Goal: Browse casually

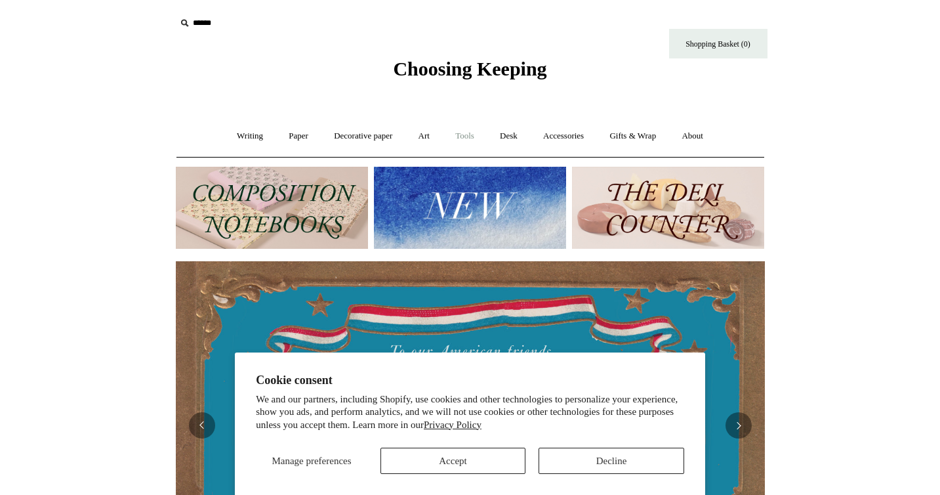
click at [465, 134] on link "Tools +" at bounding box center [464, 136] width 43 height 35
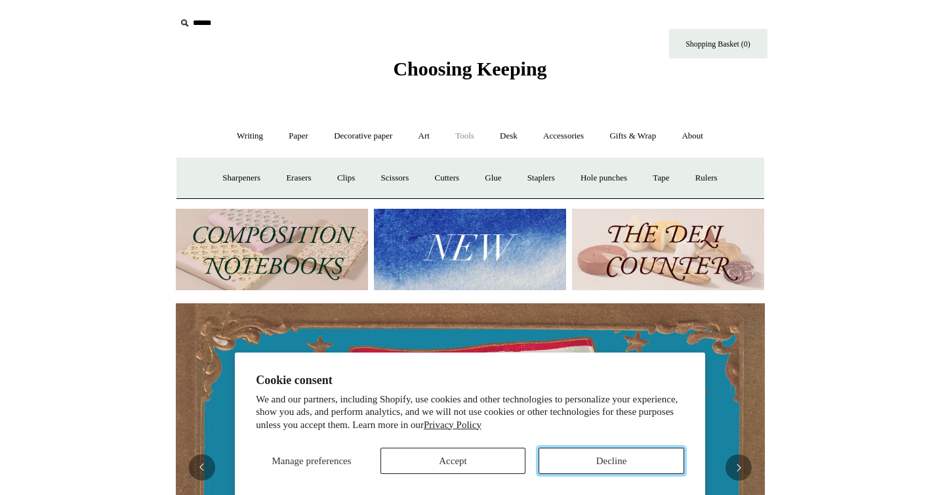
click at [606, 464] on button "Decline" at bounding box center [612, 460] width 146 height 26
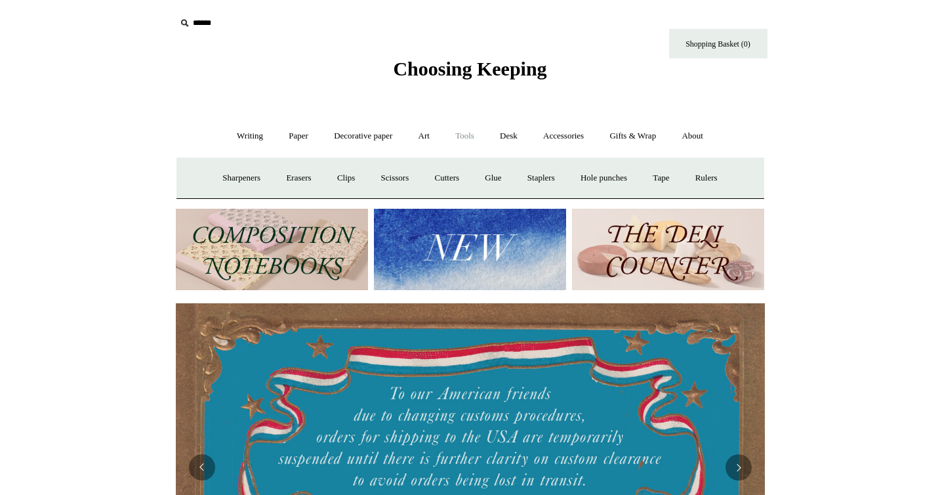
click at [466, 138] on link "Tools -" at bounding box center [464, 136] width 43 height 35
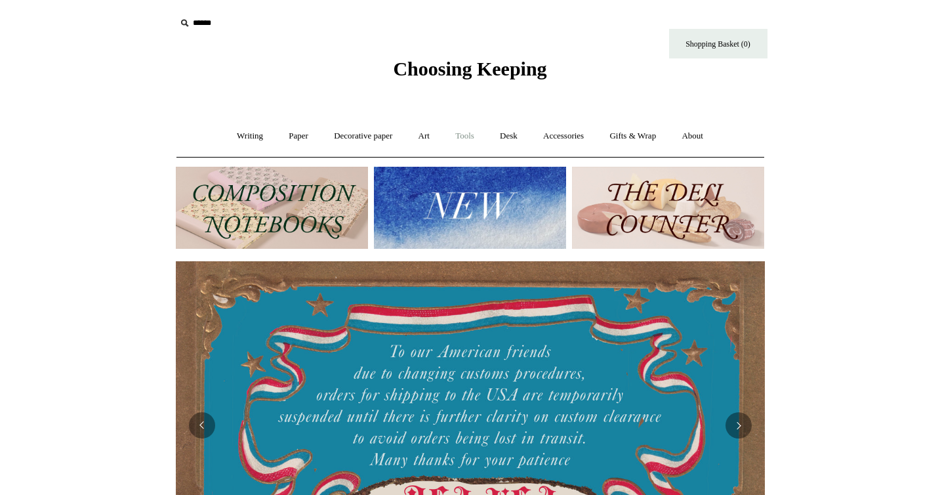
click at [466, 138] on link "Tools +" at bounding box center [464, 136] width 43 height 35
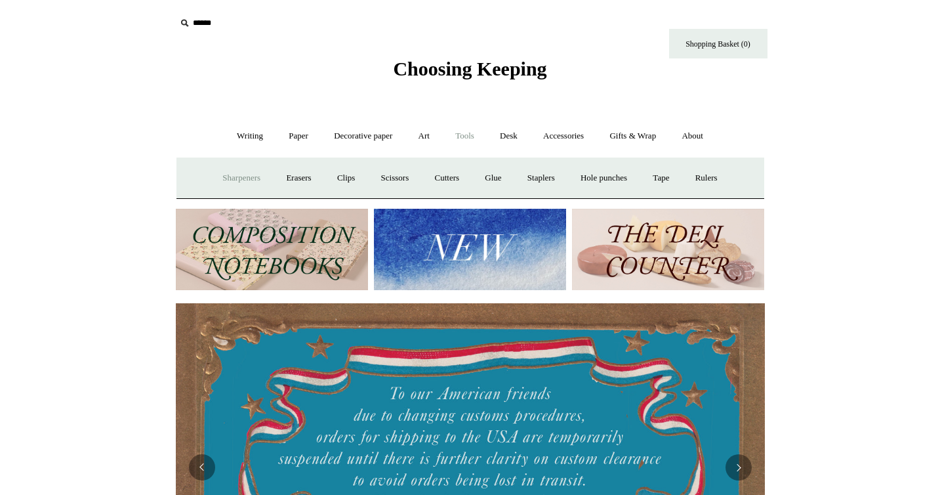
click at [237, 174] on link "Sharpeners" at bounding box center [242, 178] width 62 height 35
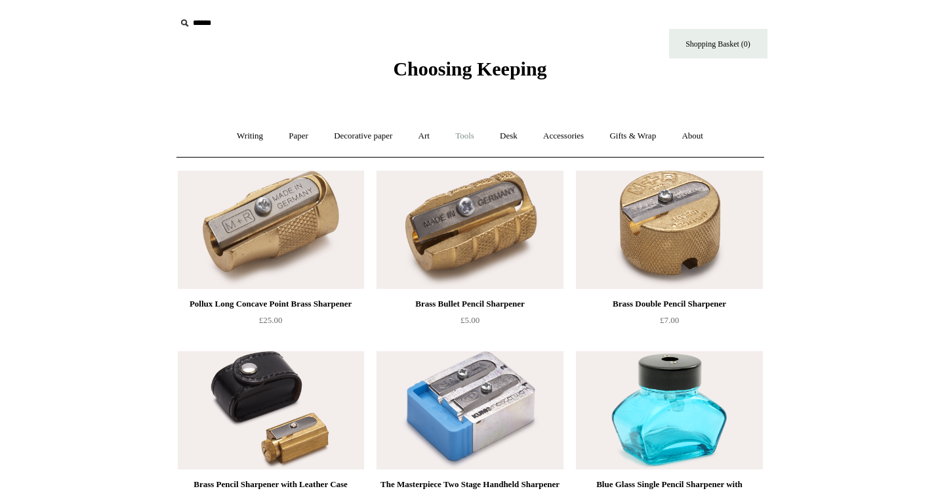
click at [460, 137] on link "Tools +" at bounding box center [464, 136] width 43 height 35
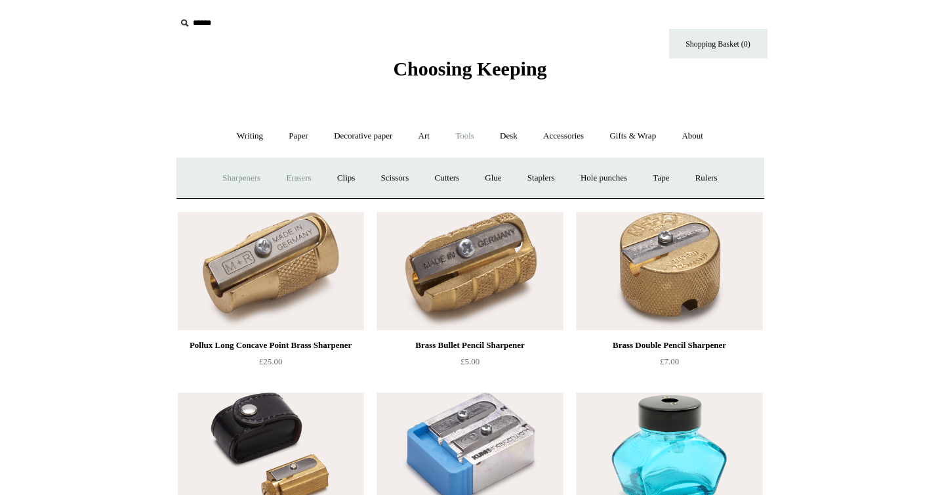
click at [294, 182] on link "Erasers" at bounding box center [298, 178] width 49 height 35
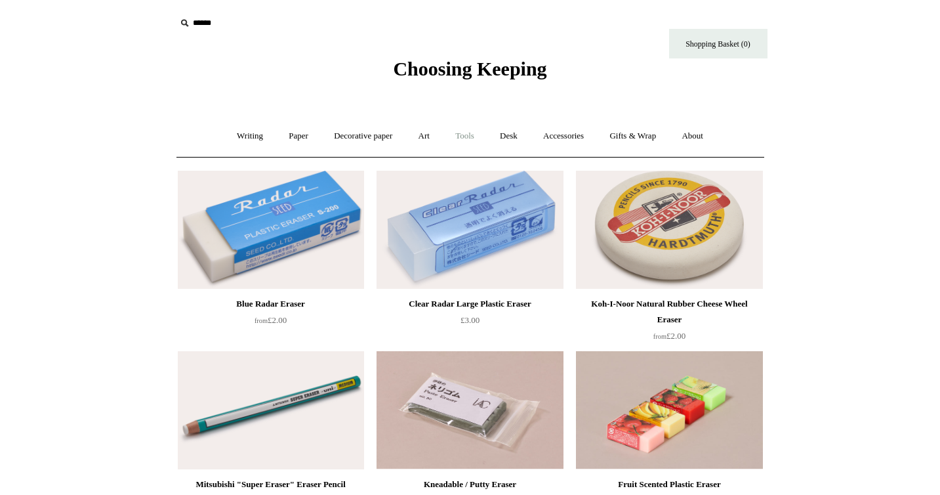
click at [461, 136] on link "Tools +" at bounding box center [464, 136] width 43 height 35
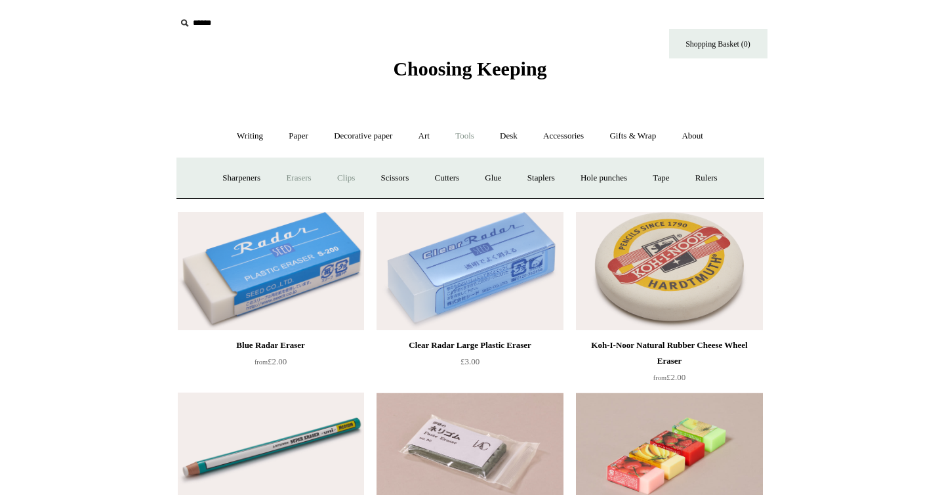
click at [344, 177] on link "Clips +" at bounding box center [345, 178] width 41 height 35
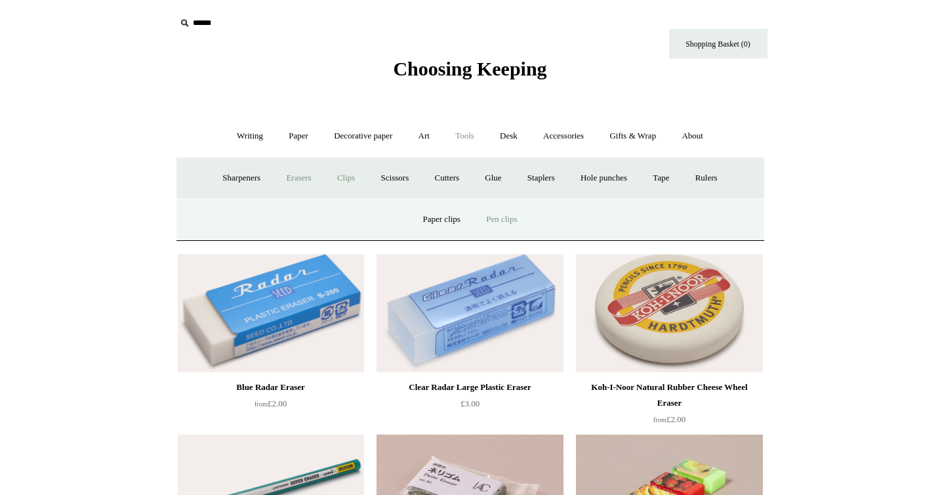
click at [511, 218] on link "Pen clips" at bounding box center [501, 219] width 54 height 35
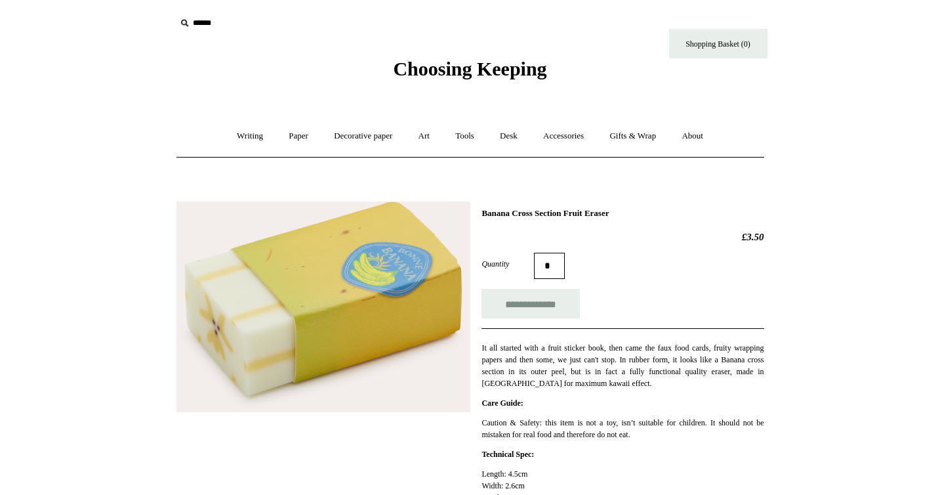
scroll to position [10, 0]
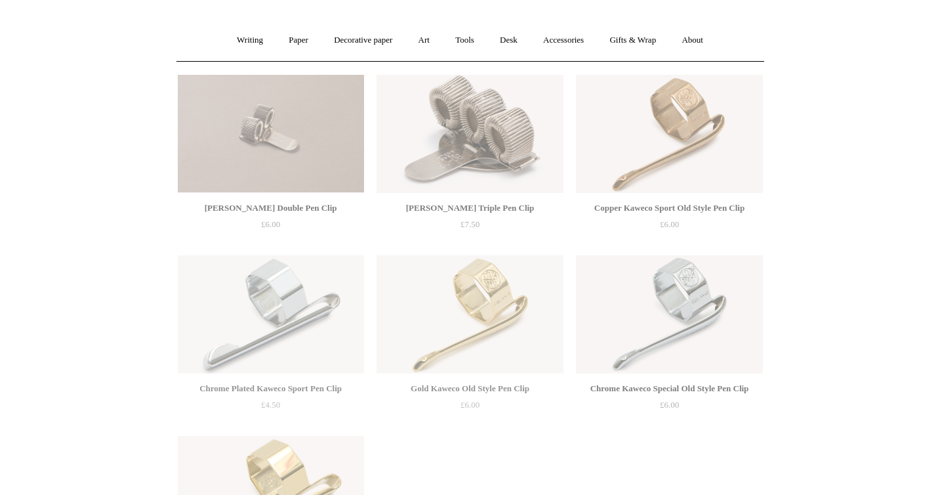
scroll to position [126, 0]
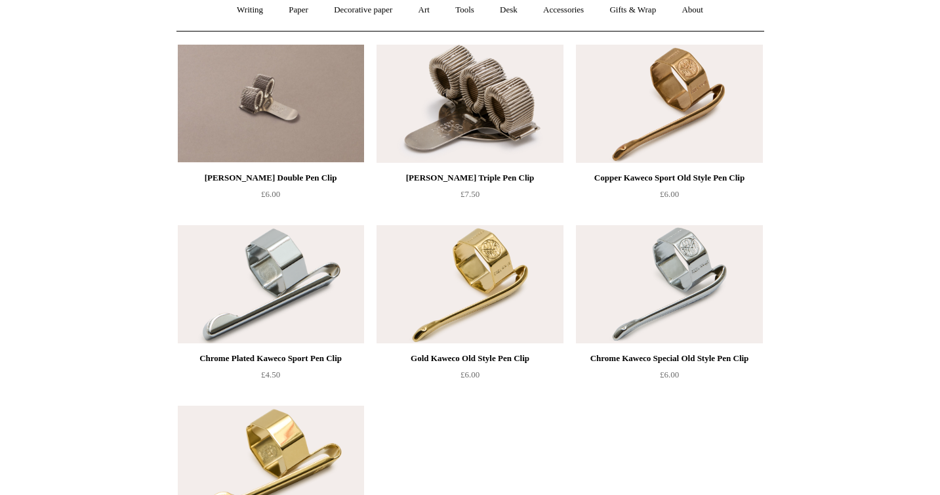
click at [661, 307] on img at bounding box center [669, 284] width 186 height 118
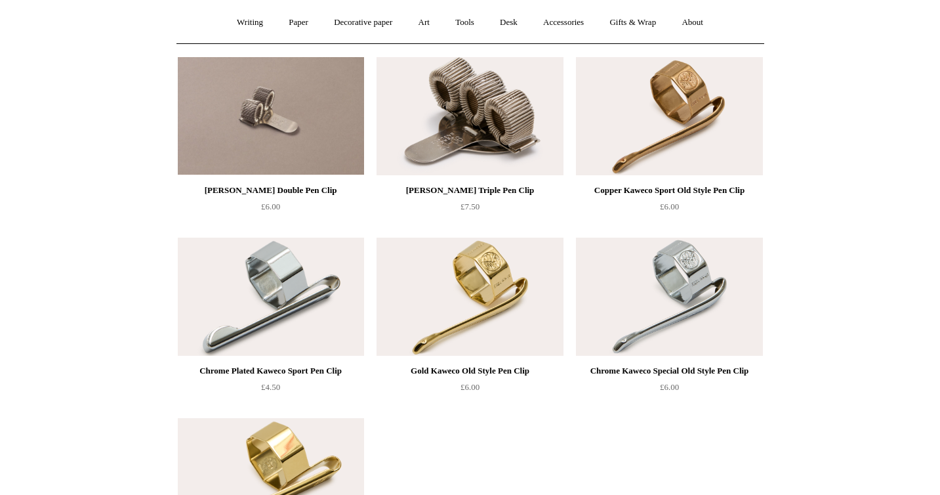
scroll to position [0, 0]
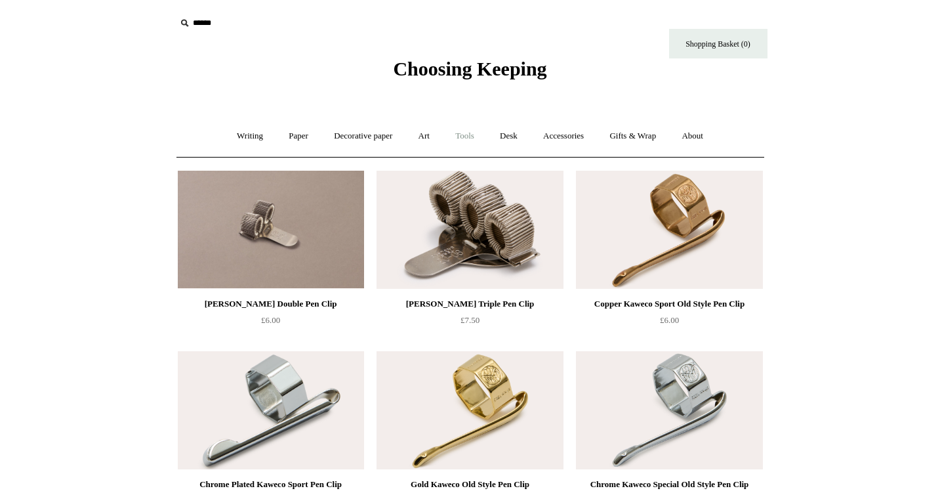
click at [468, 136] on link "Tools +" at bounding box center [464, 136] width 43 height 35
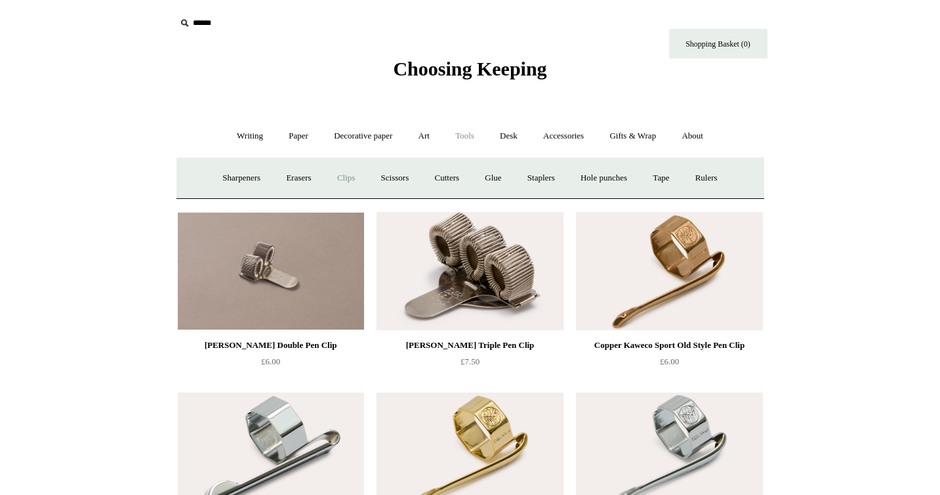
click at [334, 182] on link "Clips +" at bounding box center [345, 178] width 41 height 35
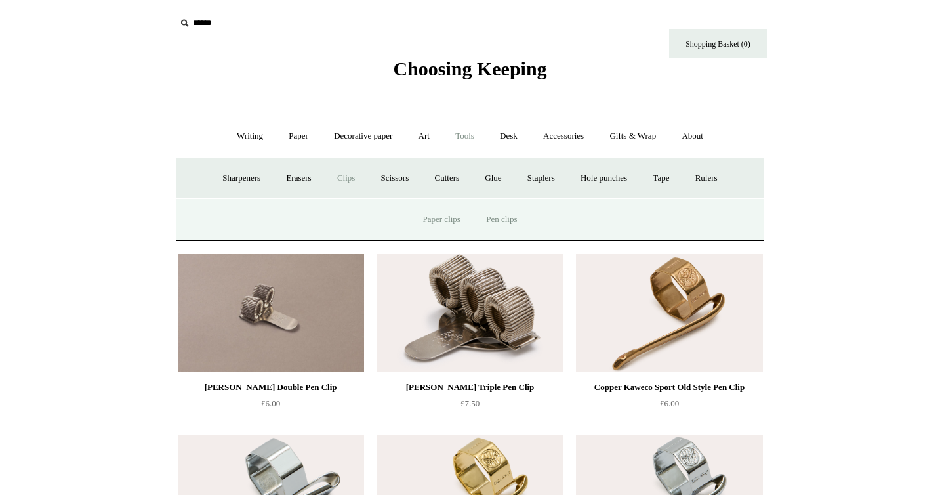
click at [449, 218] on link "Paper clips" at bounding box center [441, 219] width 61 height 35
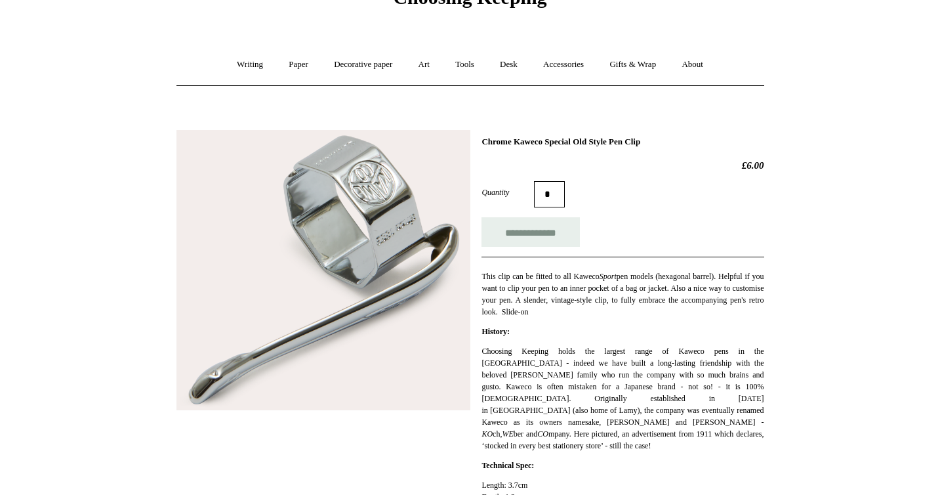
scroll to position [109, 0]
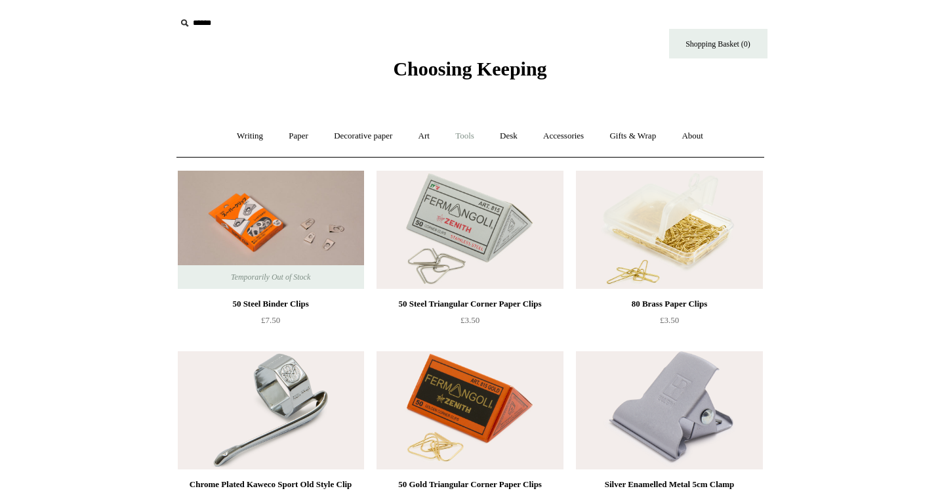
click at [469, 131] on link "Tools +" at bounding box center [464, 136] width 43 height 35
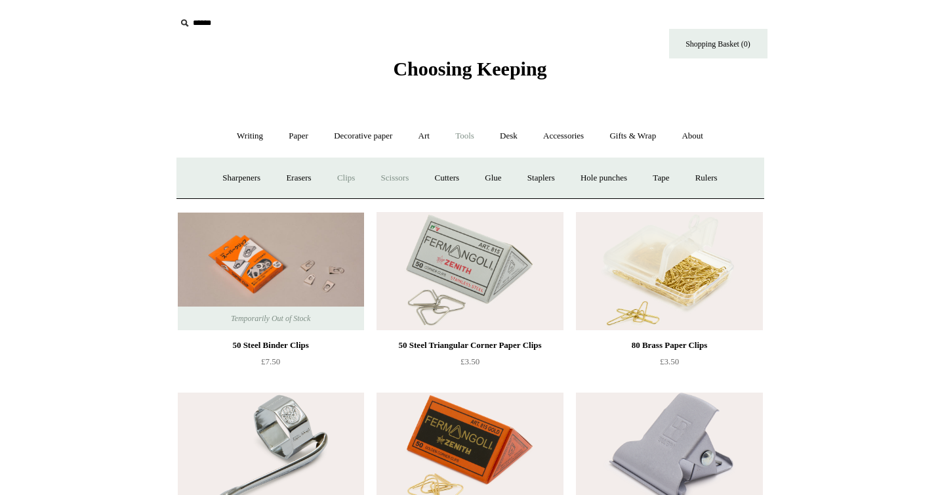
click at [394, 173] on link "Scissors" at bounding box center [395, 178] width 52 height 35
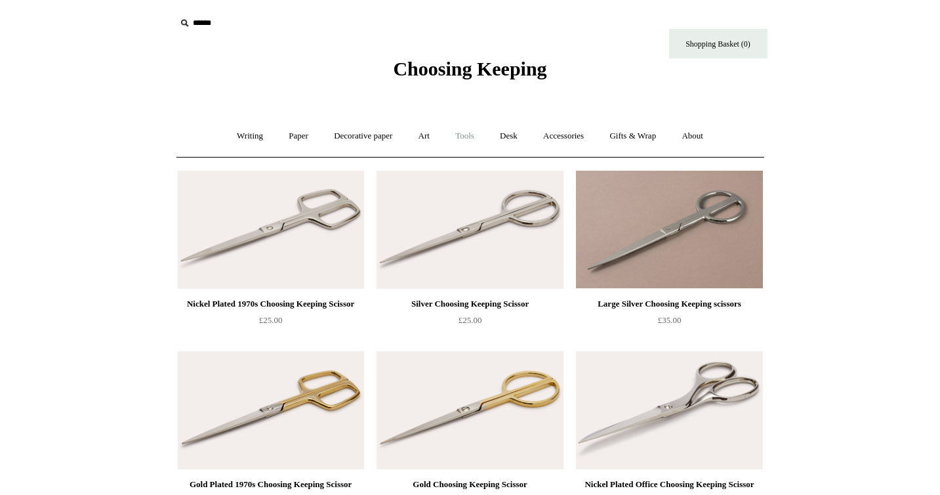
click at [459, 133] on link "Tools +" at bounding box center [464, 136] width 43 height 35
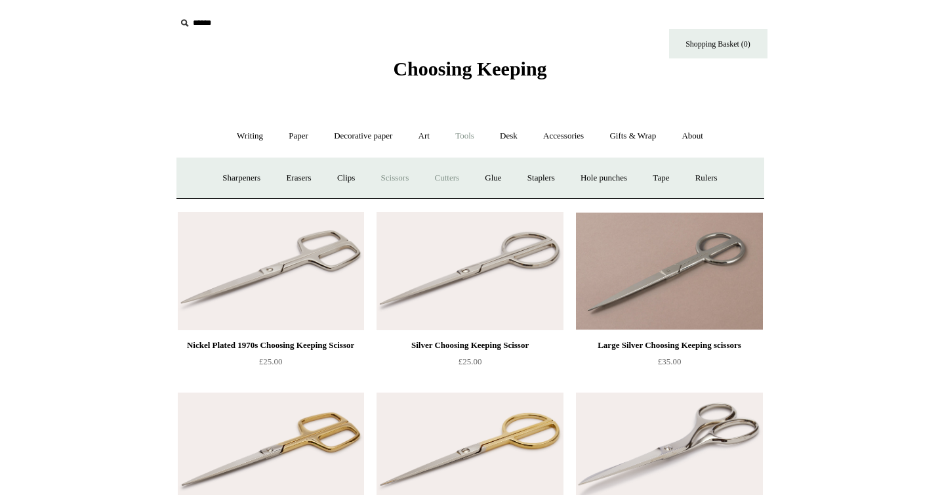
click at [451, 178] on link "Cutters" at bounding box center [446, 178] width 49 height 35
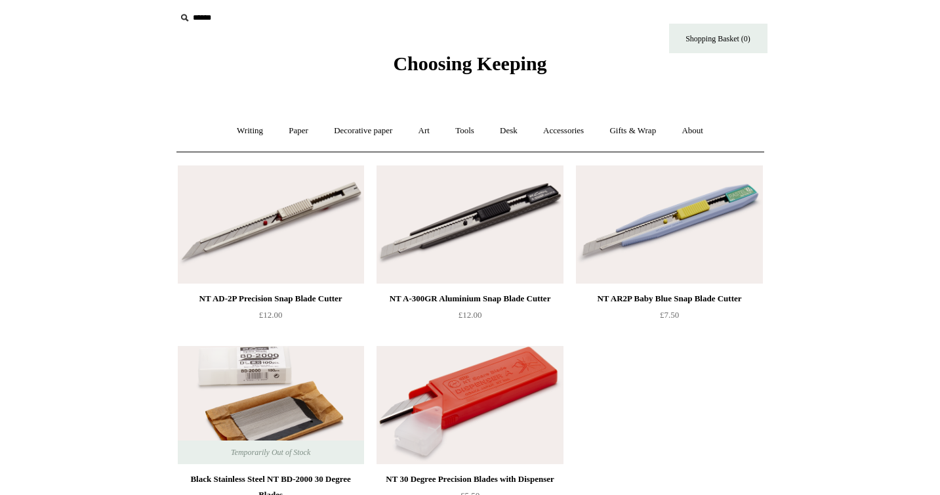
scroll to position [6, 0]
click at [472, 129] on link "Tools +" at bounding box center [464, 130] width 43 height 35
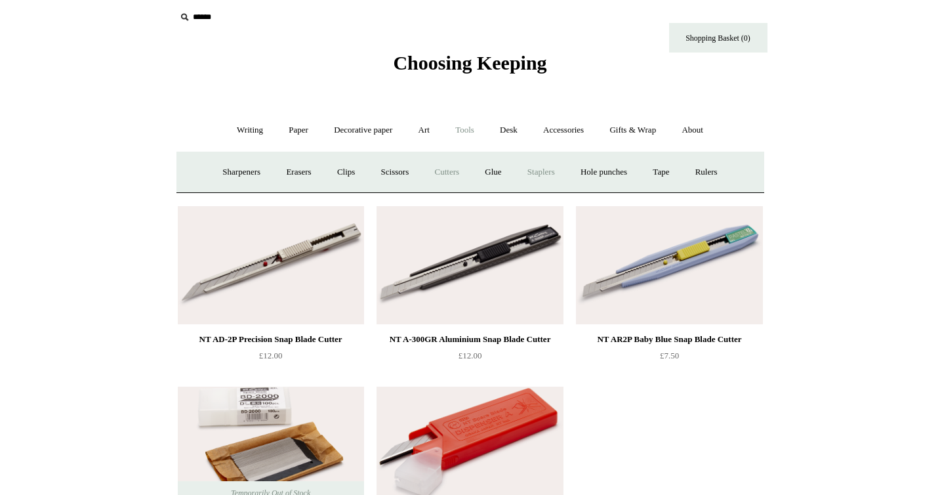
click at [554, 173] on link "Staplers +" at bounding box center [541, 172] width 51 height 35
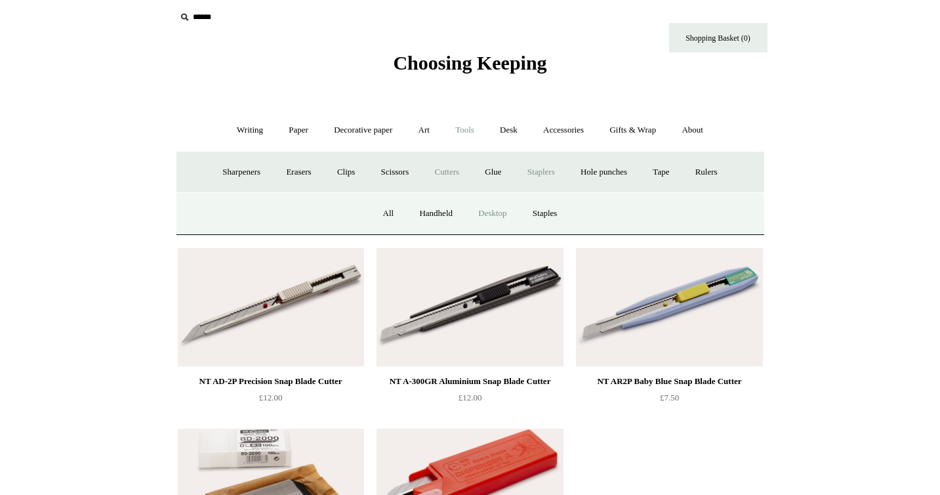
click at [495, 215] on link "Desktop" at bounding box center [492, 213] width 52 height 35
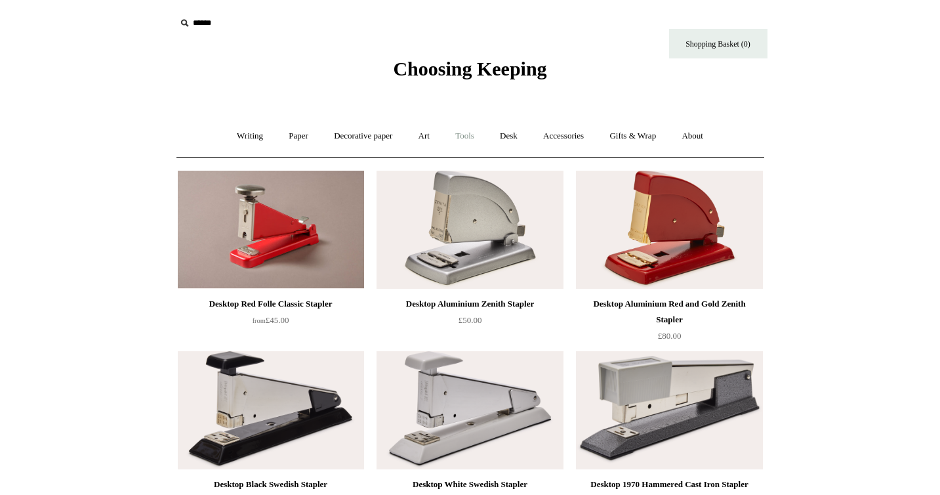
click at [458, 133] on link "Tools +" at bounding box center [464, 136] width 43 height 35
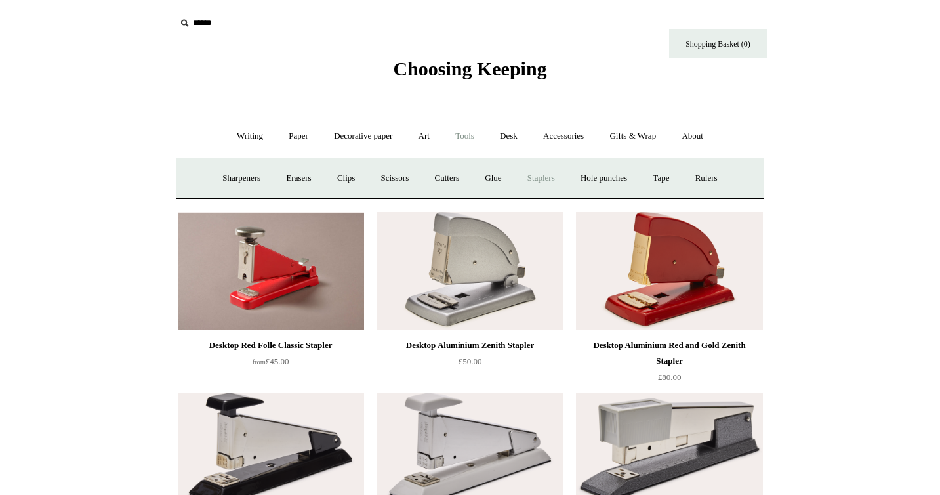
click at [545, 178] on link "Staplers +" at bounding box center [541, 178] width 51 height 35
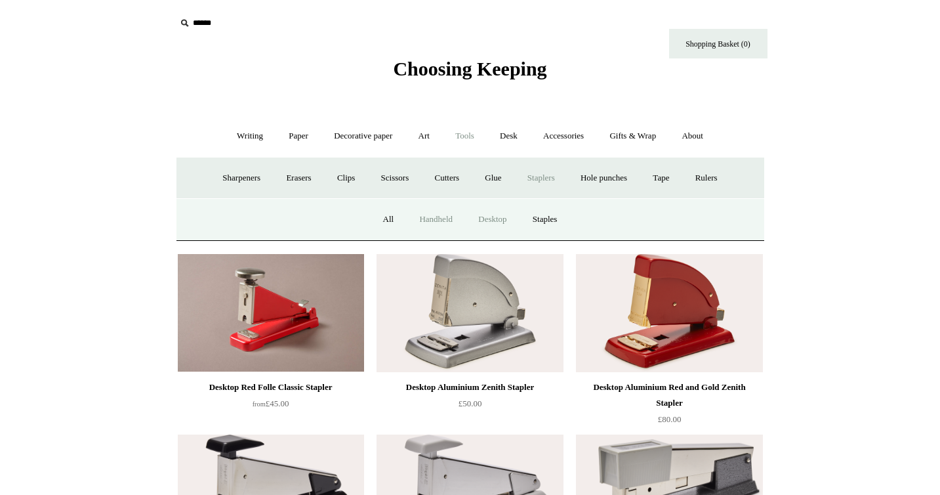
click at [438, 220] on link "Handheld" at bounding box center [435, 219] width 57 height 35
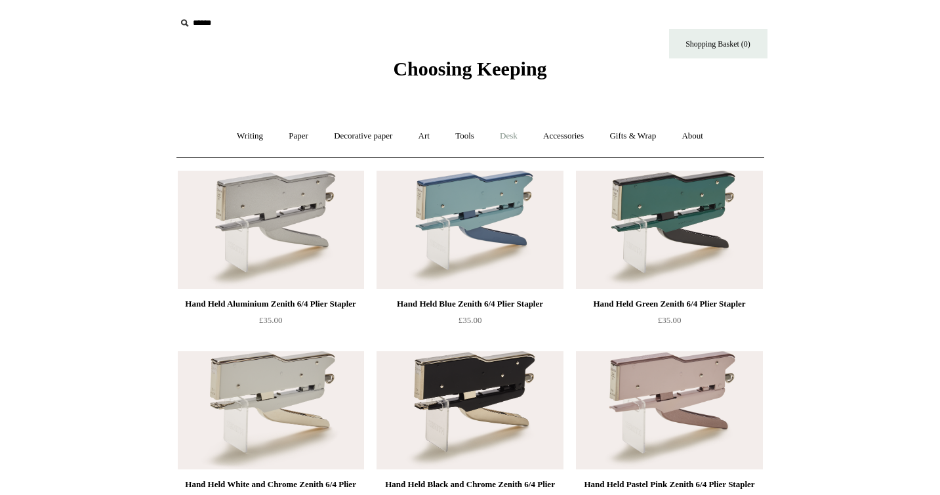
click at [513, 140] on link "Desk +" at bounding box center [508, 136] width 41 height 35
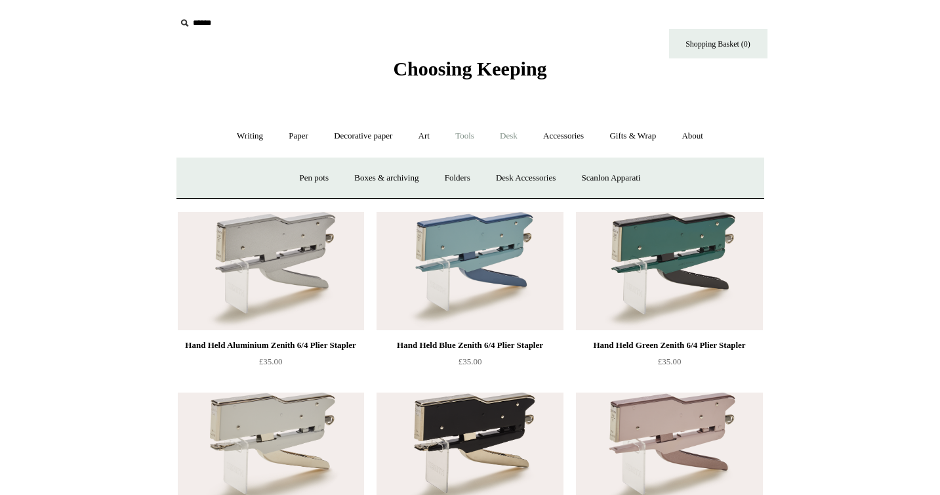
click at [470, 138] on link "Tools +" at bounding box center [464, 136] width 43 height 35
click at [617, 180] on link "Hole punches" at bounding box center [604, 178] width 70 height 35
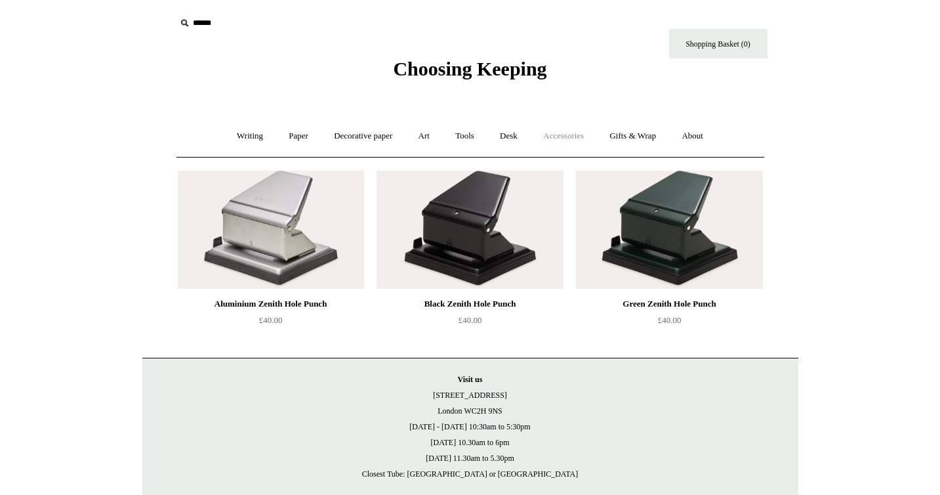
click at [556, 133] on link "Accessories +" at bounding box center [563, 136] width 64 height 35
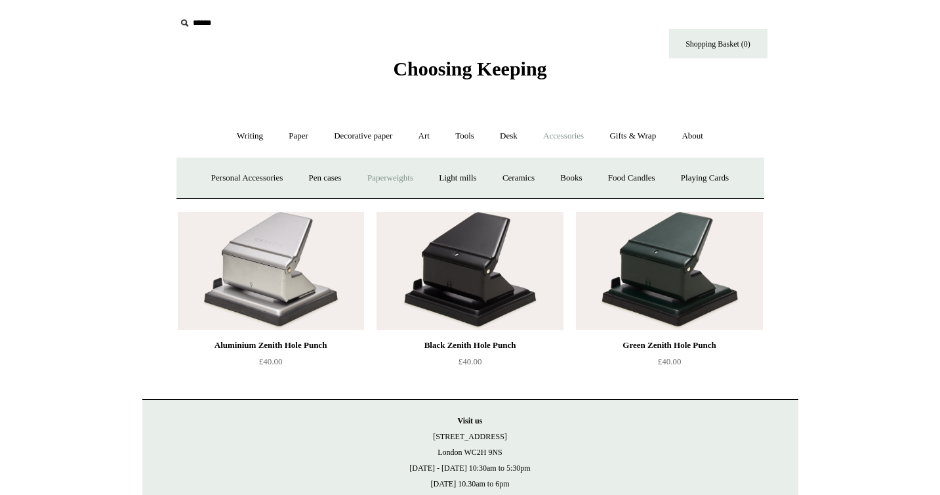
click at [411, 179] on link "Paperweights +" at bounding box center [391, 178] width 70 height 35
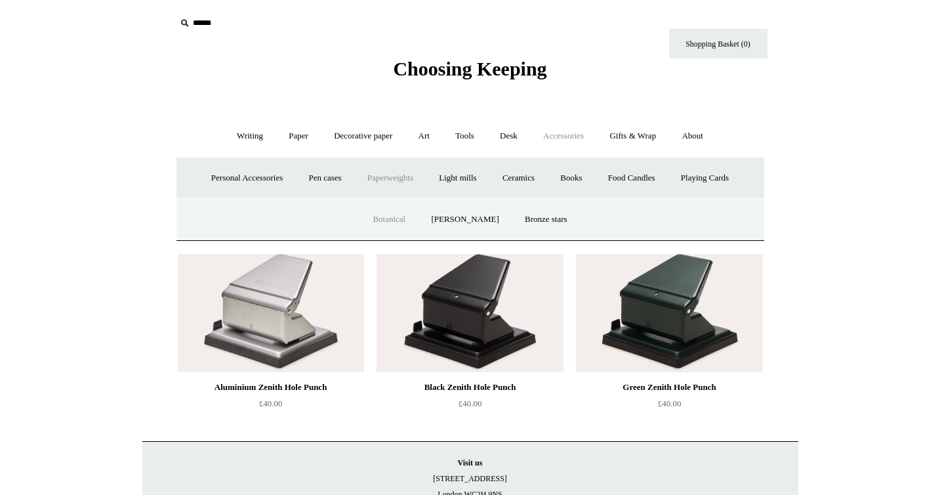
click at [407, 222] on link "Botanical" at bounding box center [389, 219] width 56 height 35
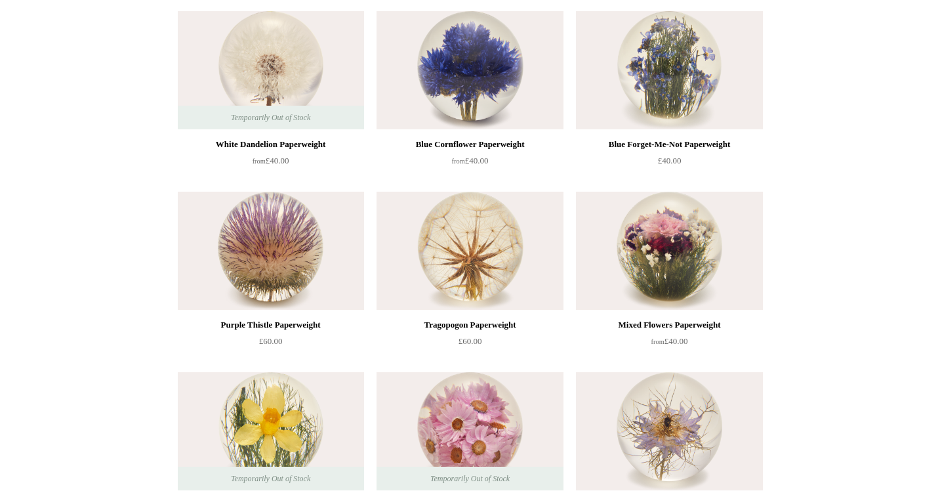
scroll to position [162, 0]
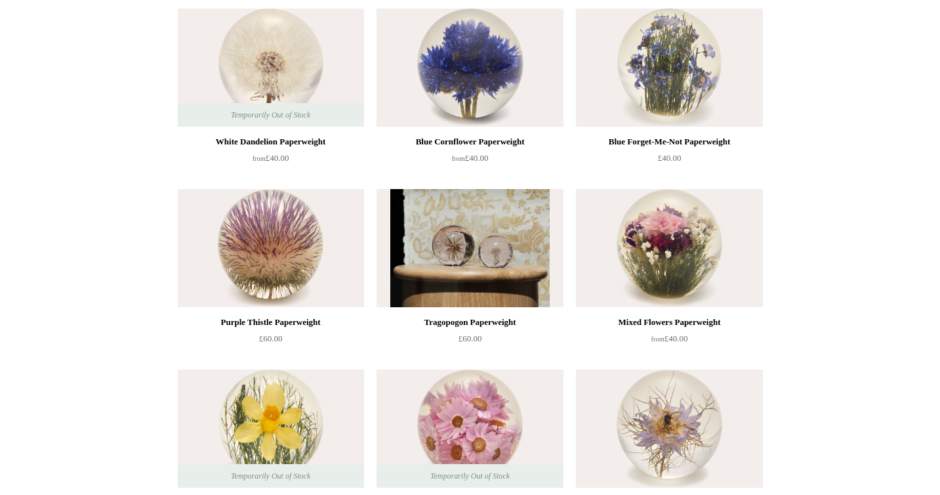
click at [487, 245] on img at bounding box center [470, 248] width 186 height 118
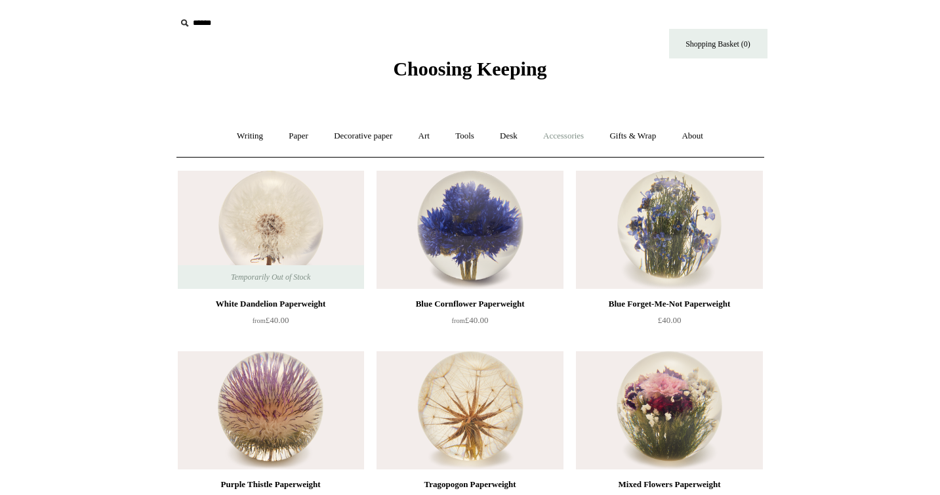
click at [596, 134] on link "Accessories +" at bounding box center [563, 136] width 64 height 35
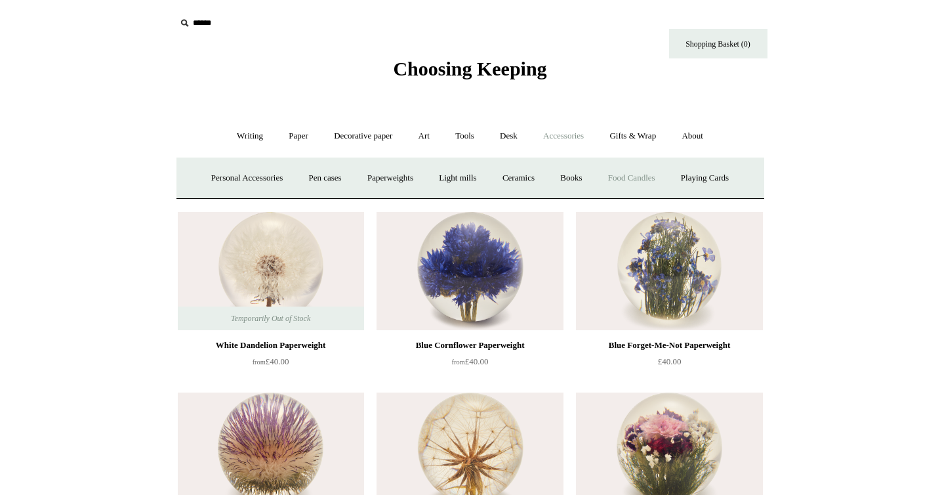
click at [651, 179] on link "Food Candles" at bounding box center [631, 178] width 71 height 35
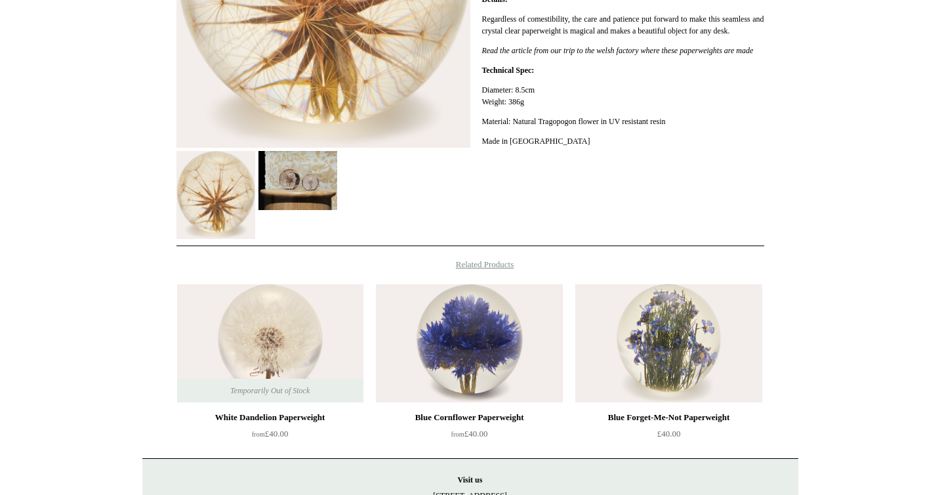
scroll to position [381, 0]
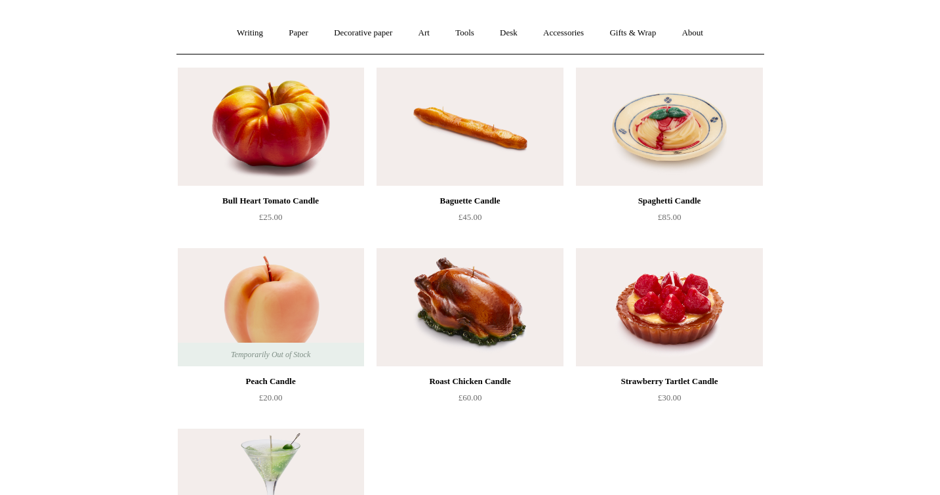
scroll to position [89, 0]
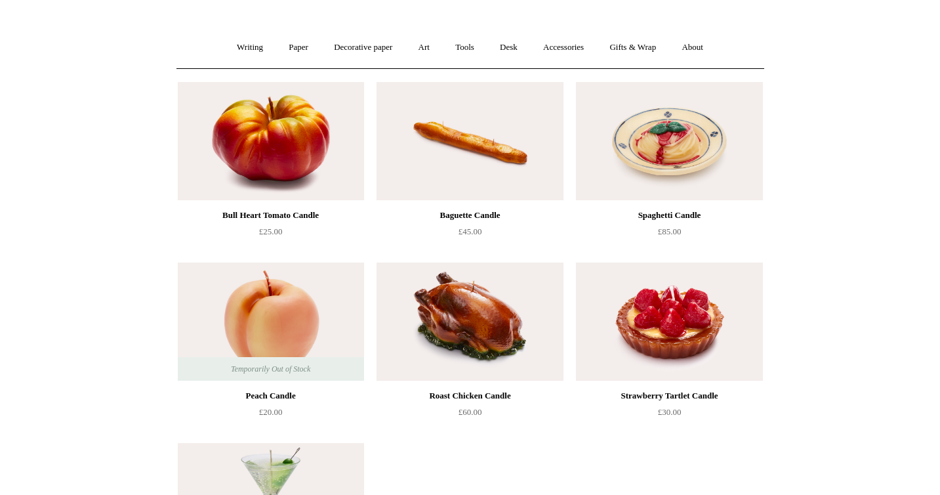
click at [306, 184] on img at bounding box center [271, 141] width 186 height 118
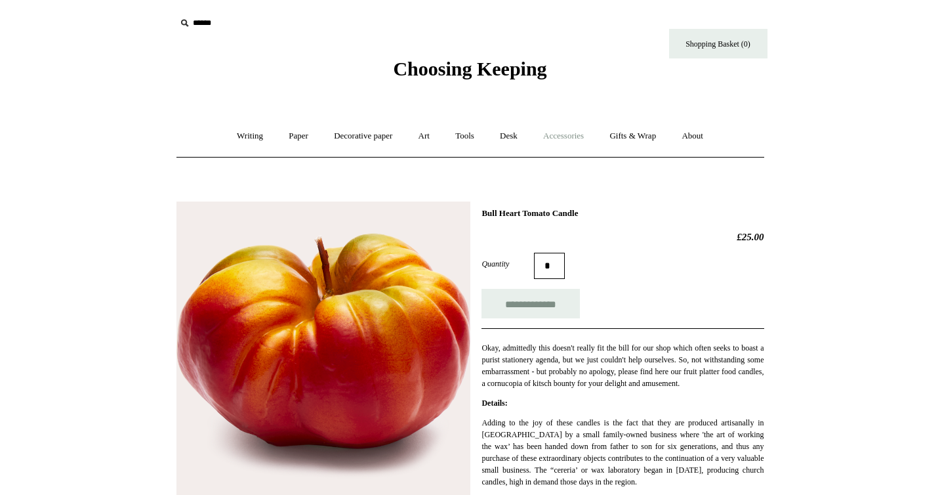
click at [581, 136] on link "Accessories +" at bounding box center [563, 136] width 64 height 35
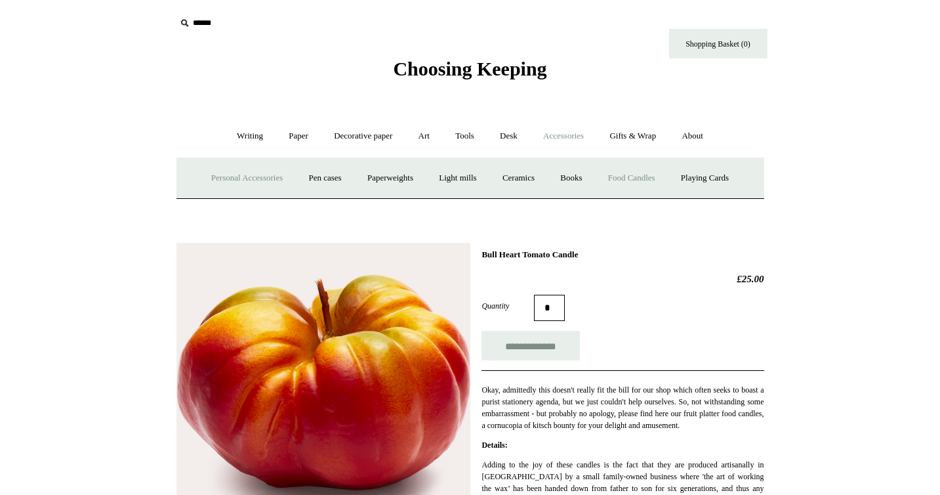
click at [222, 178] on link "Personal Accessories +" at bounding box center [246, 178] width 95 height 35
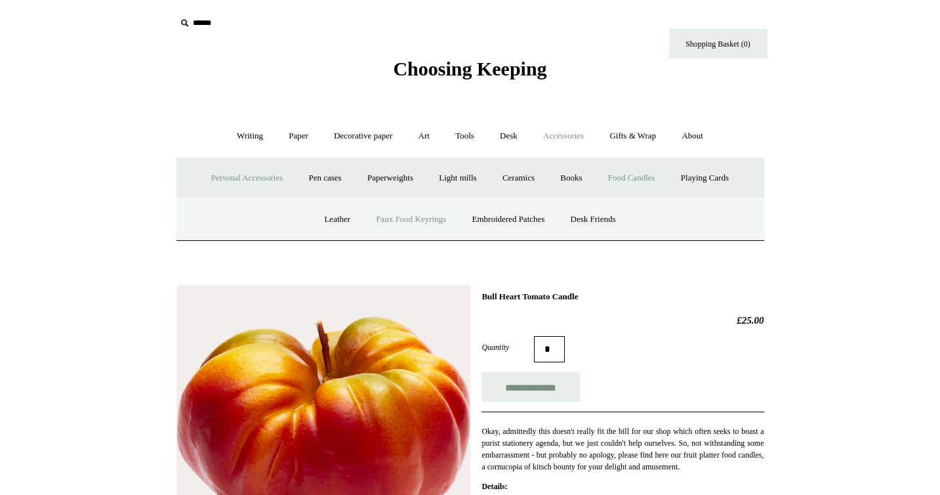
click at [394, 224] on link "Faux Food Keyrings" at bounding box center [411, 219] width 94 height 35
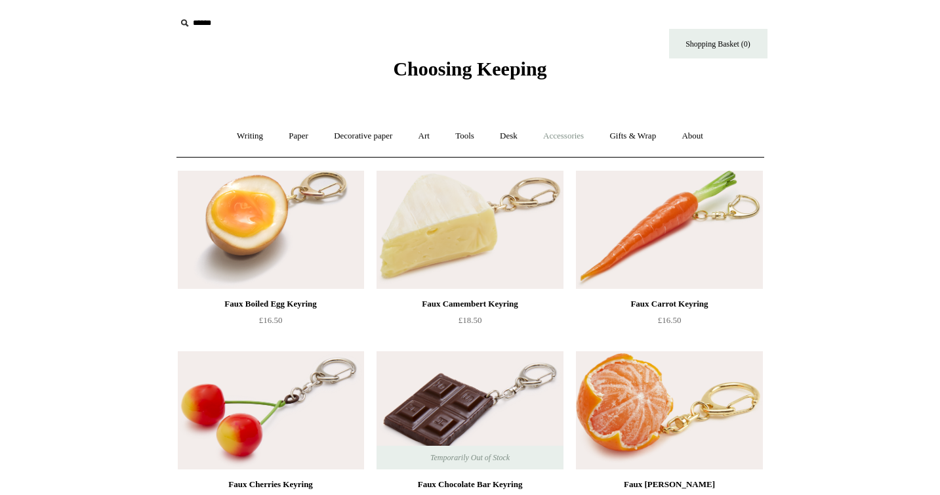
click at [577, 125] on link "Accessories +" at bounding box center [563, 136] width 64 height 35
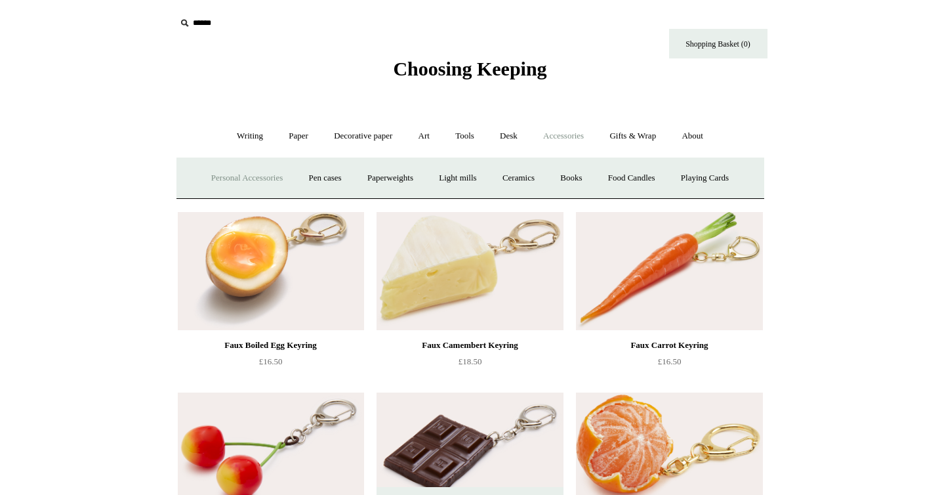
click at [245, 174] on link "Personal Accessories +" at bounding box center [246, 178] width 95 height 35
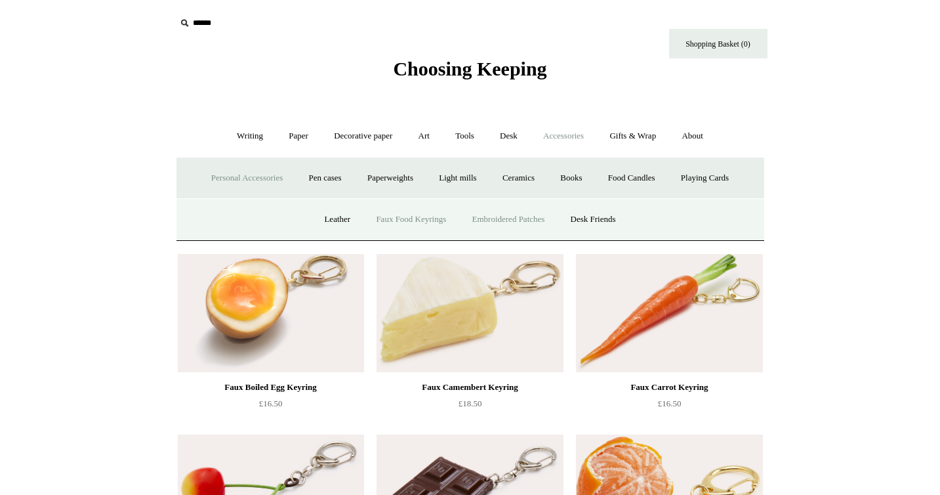
click at [525, 219] on link "Embroidered Patches" at bounding box center [509, 219] width 96 height 35
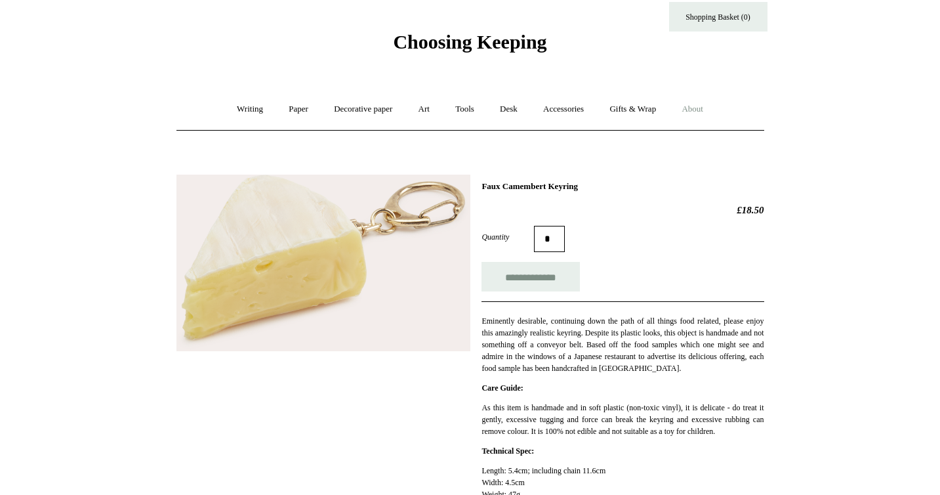
scroll to position [34, 0]
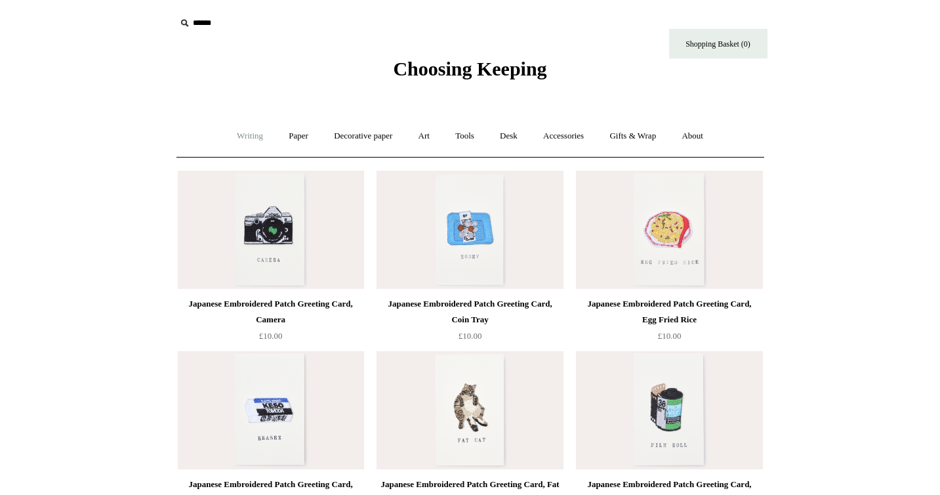
click at [241, 131] on link "Writing +" at bounding box center [250, 136] width 50 height 35
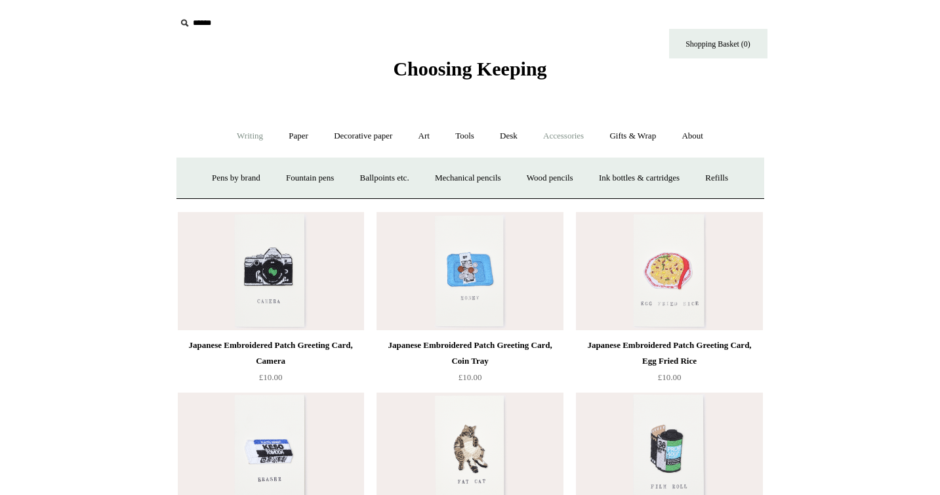
click at [558, 133] on link "Accessories +" at bounding box center [563, 136] width 64 height 35
click at [268, 176] on link "Personal Accessories +" at bounding box center [246, 178] width 95 height 35
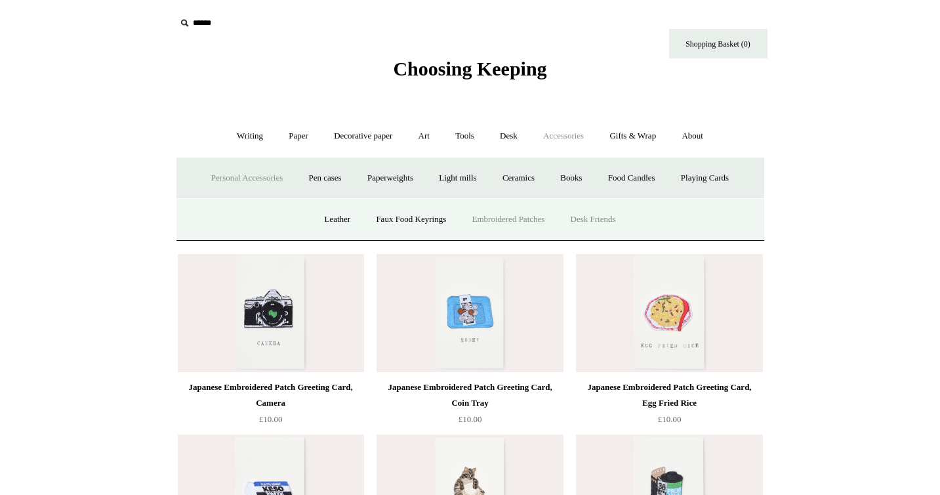
click at [602, 224] on link "Desk Friends" at bounding box center [593, 219] width 69 height 35
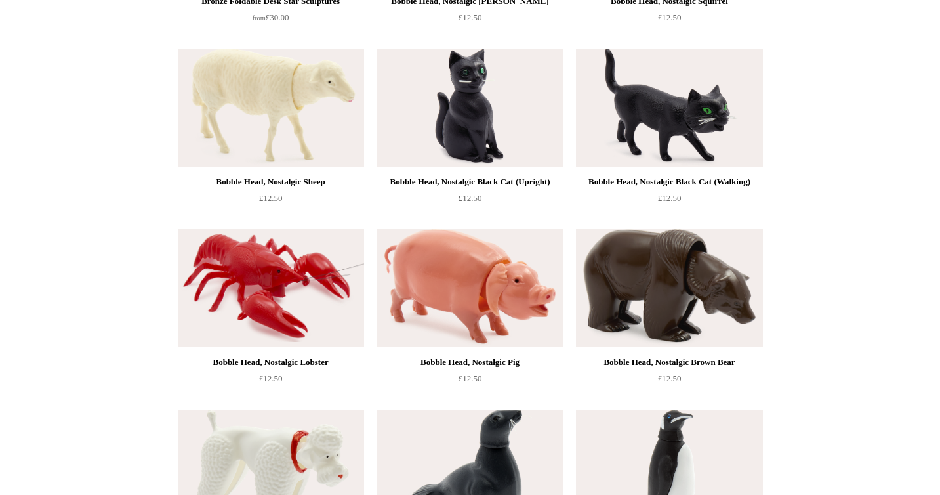
scroll to position [232, 0]
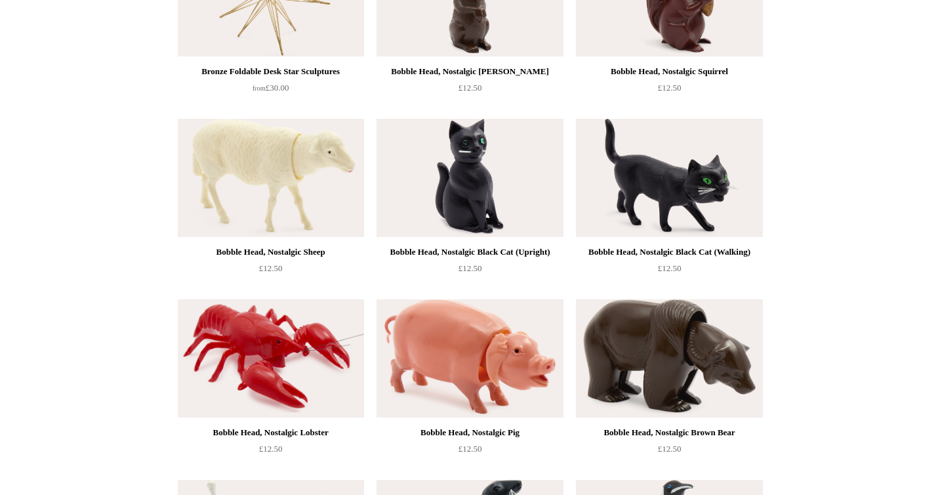
click at [293, 157] on img at bounding box center [271, 178] width 186 height 118
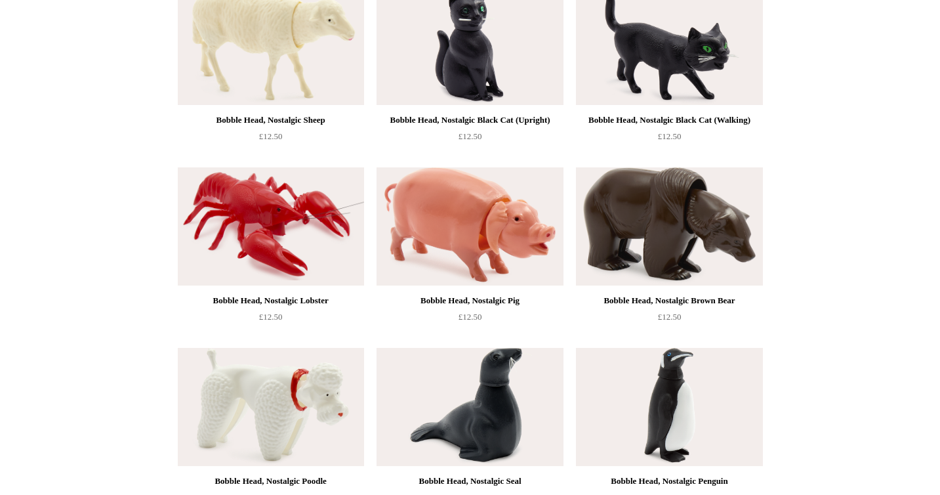
scroll to position [0, 0]
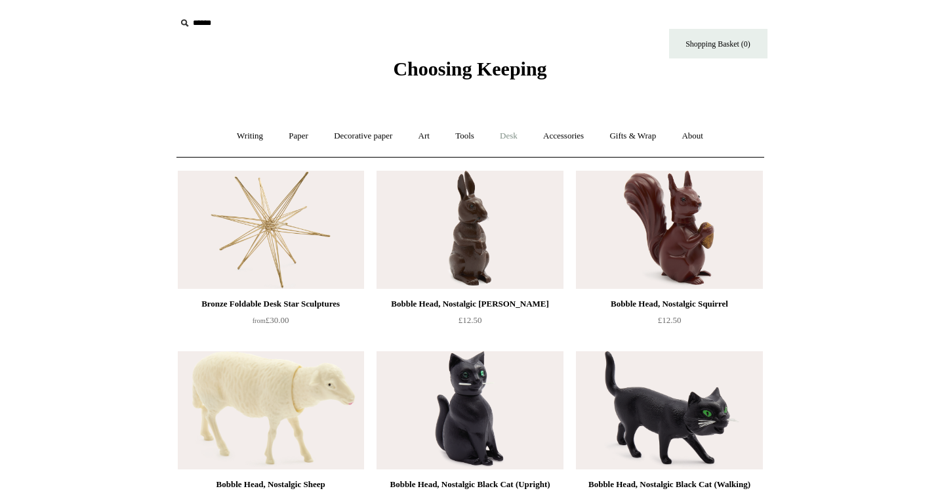
click at [514, 131] on link "Desk +" at bounding box center [508, 136] width 41 height 35
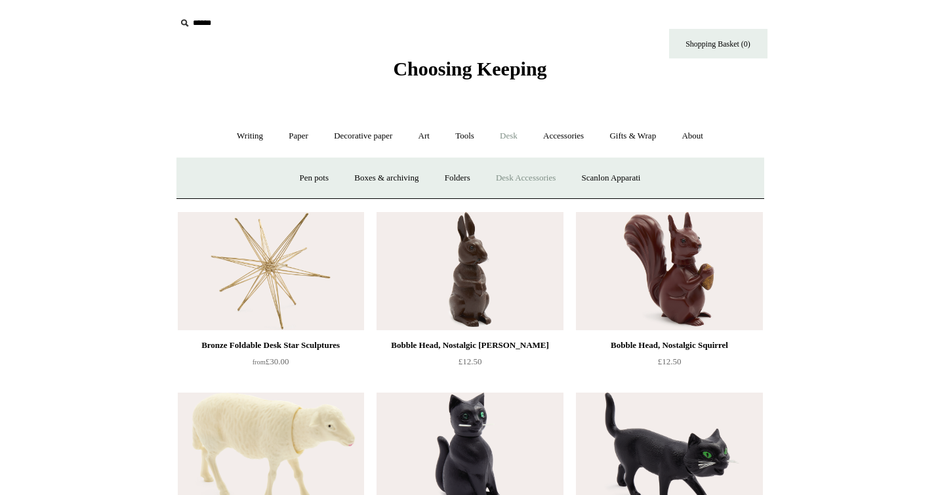
click at [541, 175] on link "Desk Accessories" at bounding box center [525, 178] width 83 height 35
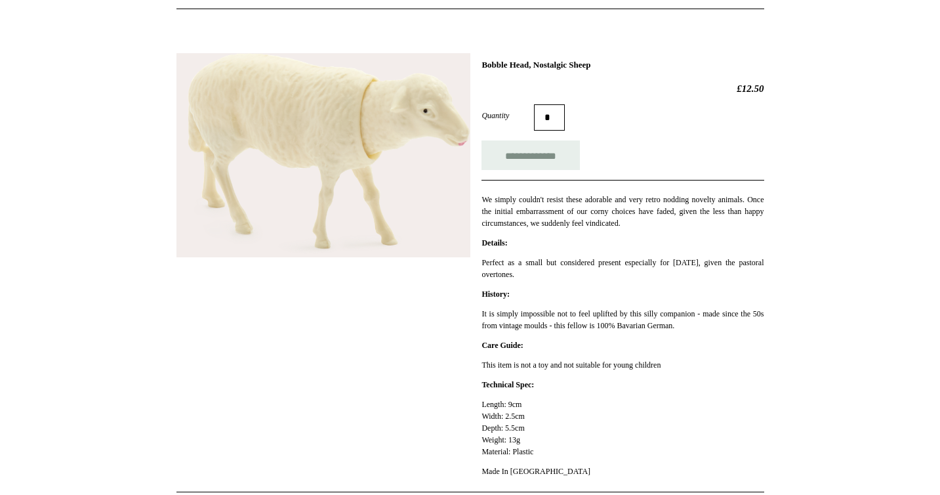
scroll to position [150, 0]
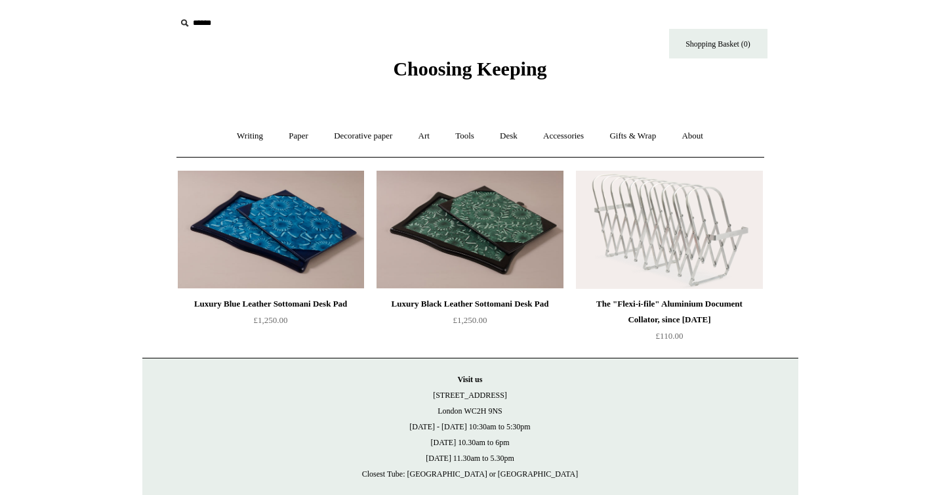
scroll to position [5, 0]
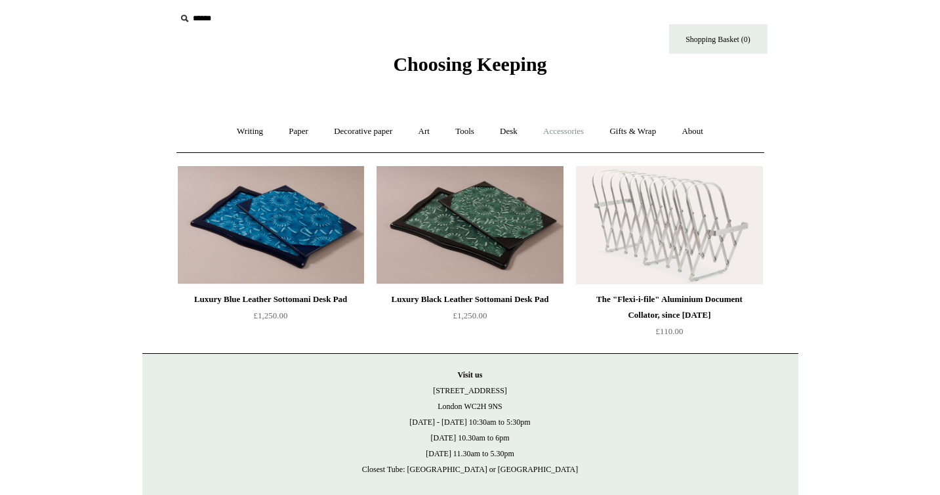
click at [556, 129] on link "Accessories +" at bounding box center [563, 131] width 64 height 35
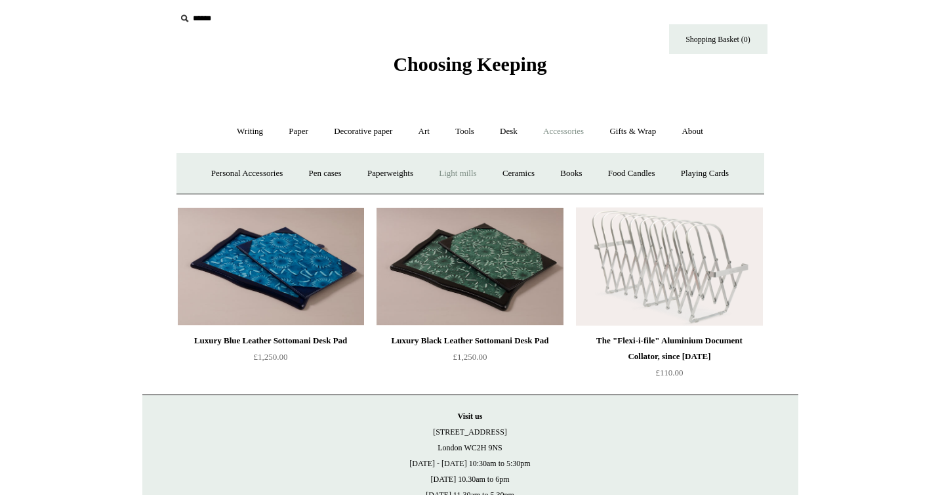
click at [464, 172] on link "Light mills" at bounding box center [457, 173] width 61 height 35
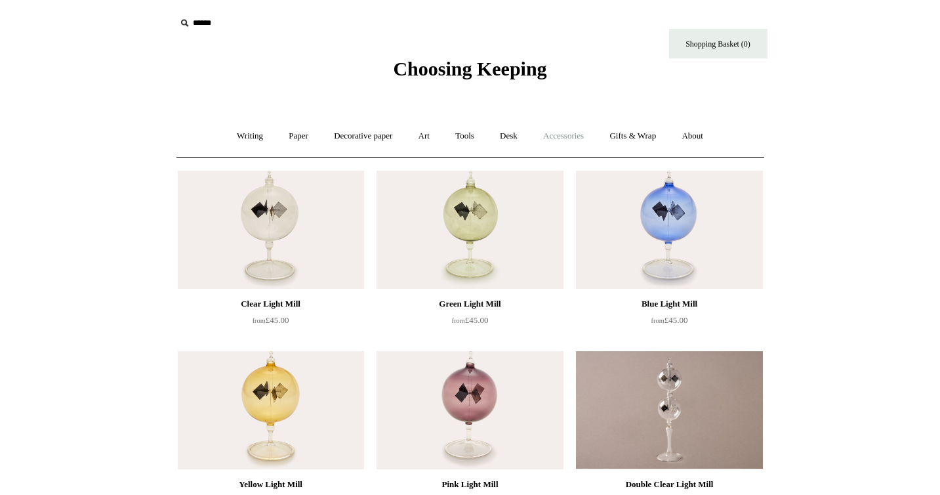
click at [558, 137] on link "Accessories +" at bounding box center [563, 136] width 64 height 35
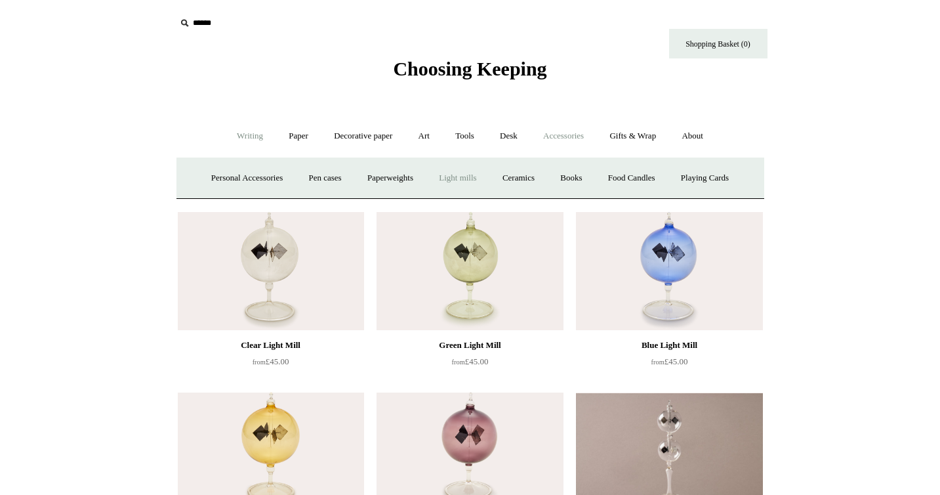
click at [237, 134] on link "Writing +" at bounding box center [250, 136] width 50 height 35
click at [285, 139] on link "Paper +" at bounding box center [298, 136] width 43 height 35
click at [609, 180] on link "Writing paper and envelopes +" at bounding box center [622, 178] width 121 height 35
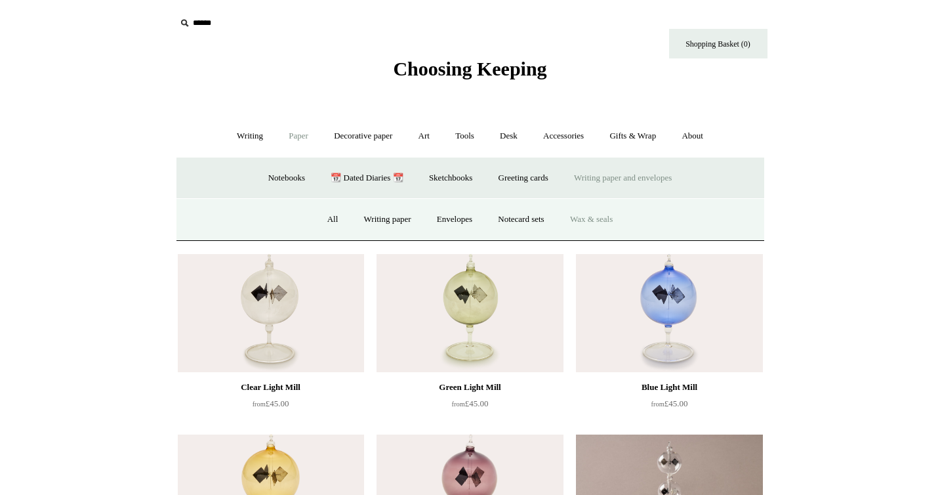
click at [596, 218] on link "Wax & seals" at bounding box center [591, 219] width 66 height 35
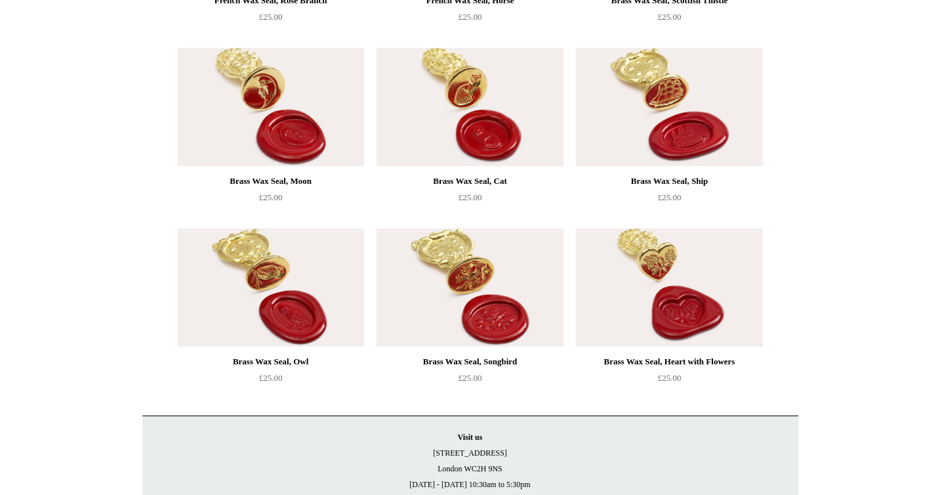
scroll to position [996, 0]
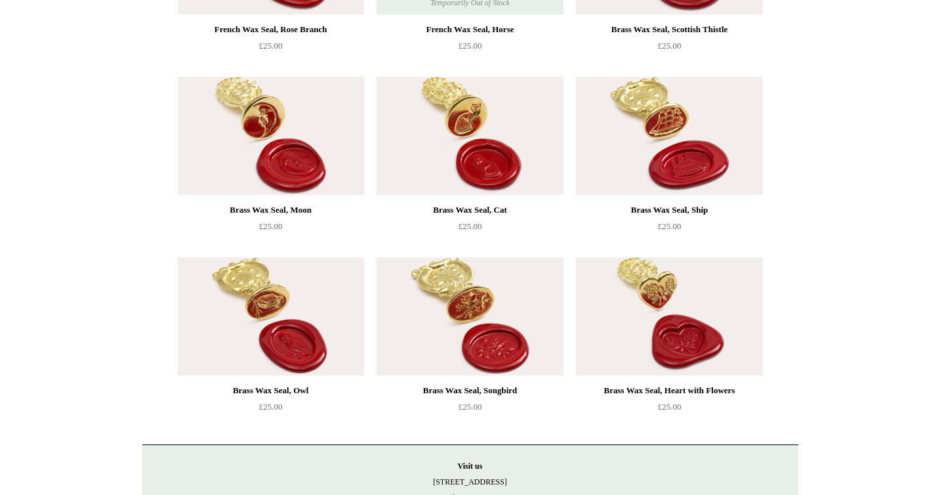
click at [629, 327] on img at bounding box center [669, 316] width 186 height 118
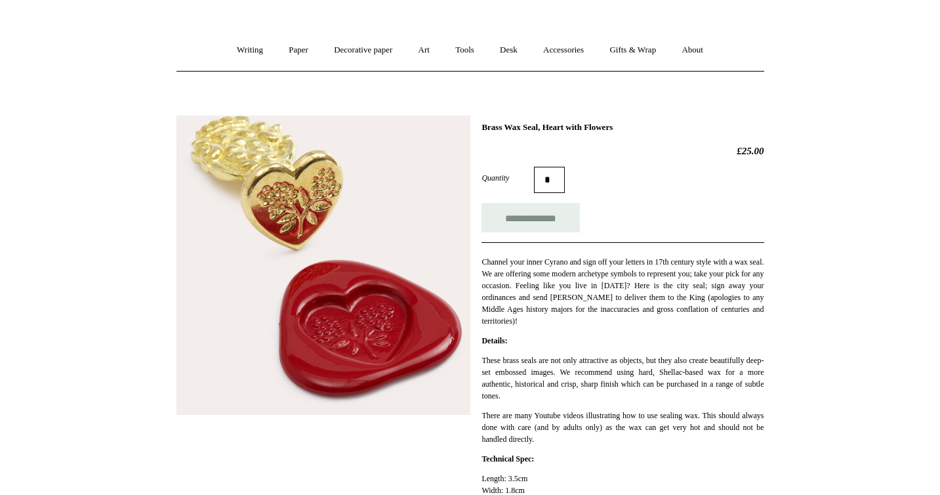
scroll to position [88, 0]
